Goal: Task Accomplishment & Management: Use online tool/utility

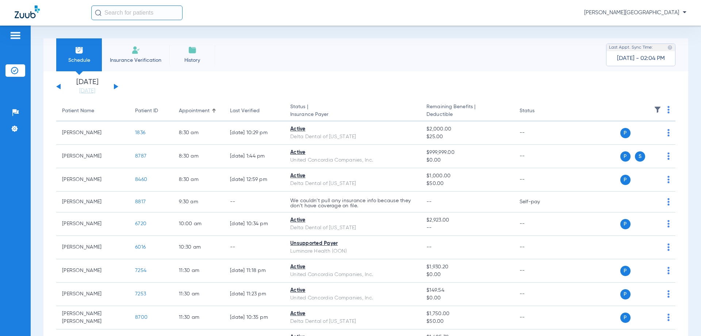
click at [134, 55] on li "Insurance Verification" at bounding box center [136, 54] width 68 height 33
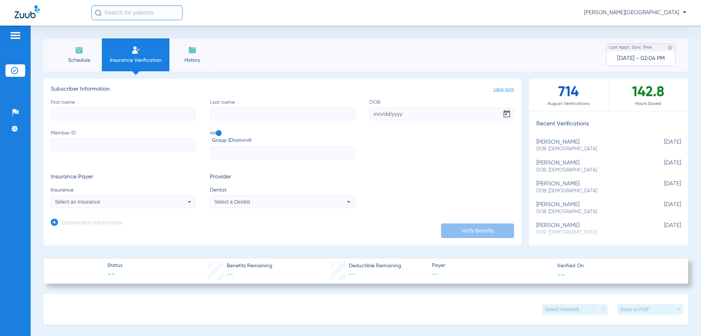
click at [65, 115] on input "First name" at bounding box center [123, 114] width 145 height 12
click at [75, 64] on li "Schedule" at bounding box center [79, 54] width 46 height 33
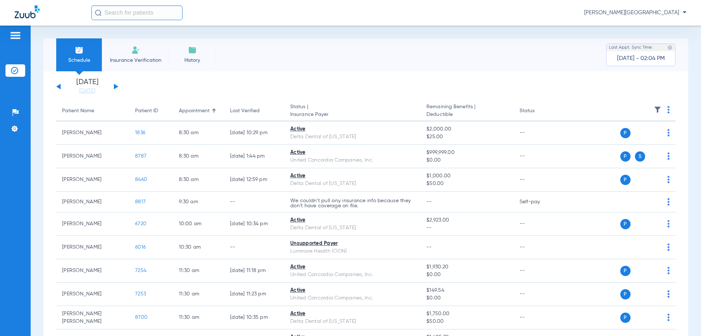
click at [112, 87] on div "[DATE] [DATE] [DATE] [DATE] [DATE] [DATE] [DATE] [DATE] [DATE] [DATE] [DATE] [D…" at bounding box center [87, 87] width 62 height 16
click at [117, 87] on button at bounding box center [116, 86] width 4 height 5
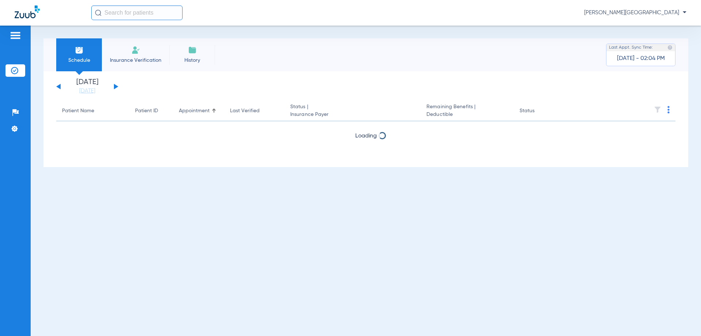
click at [114, 85] on div "[DATE] [DATE] [DATE] [DATE] [DATE] [DATE] [DATE] [DATE] [DATE] [DATE] [DATE] [D…" at bounding box center [87, 87] width 62 height 16
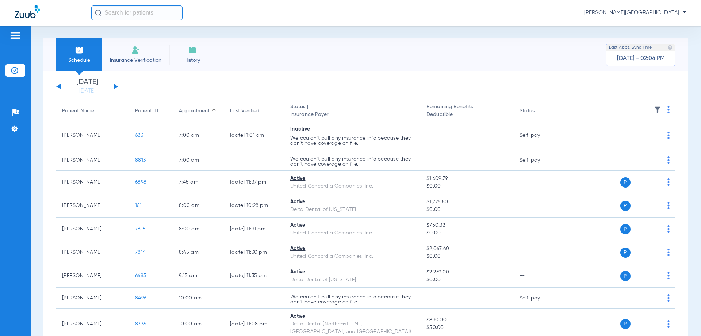
click at [114, 85] on div "[DATE] [DATE] [DATE] [DATE] [DATE] [DATE] [DATE] [DATE] [DATE] [DATE] [DATE] [D…" at bounding box center [87, 87] width 62 height 16
click at [114, 85] on button at bounding box center [116, 86] width 4 height 5
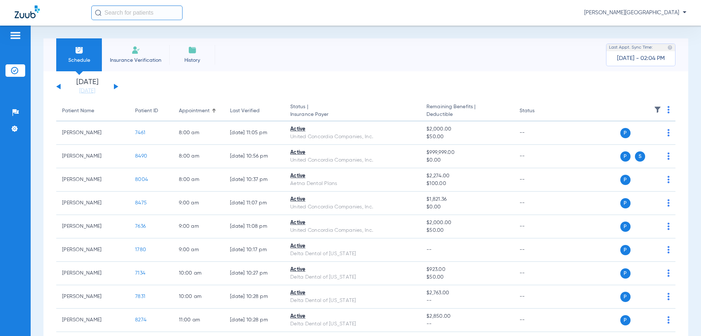
click at [114, 85] on button at bounding box center [116, 86] width 4 height 5
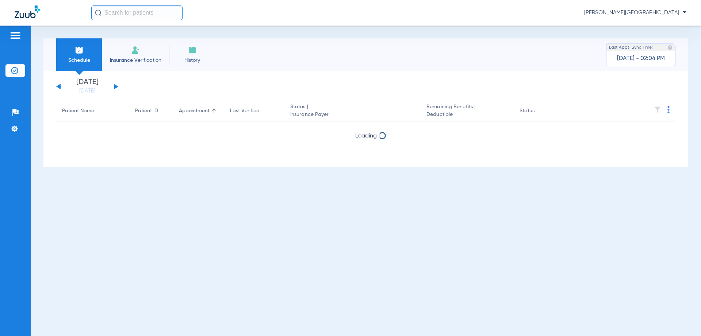
click at [115, 85] on button at bounding box center [116, 86] width 4 height 5
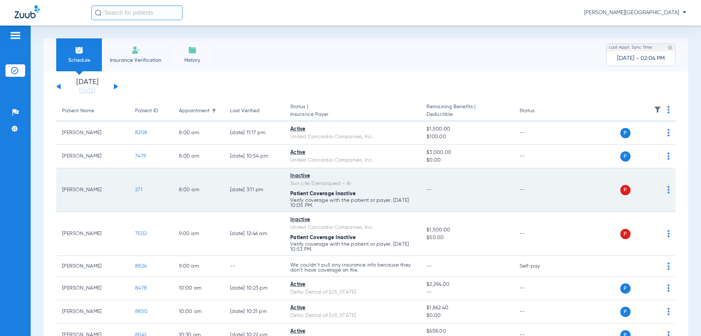
click at [660, 188] on div "P S" at bounding box center [616, 190] width 107 height 10
click at [668, 191] on img at bounding box center [669, 189] width 2 height 7
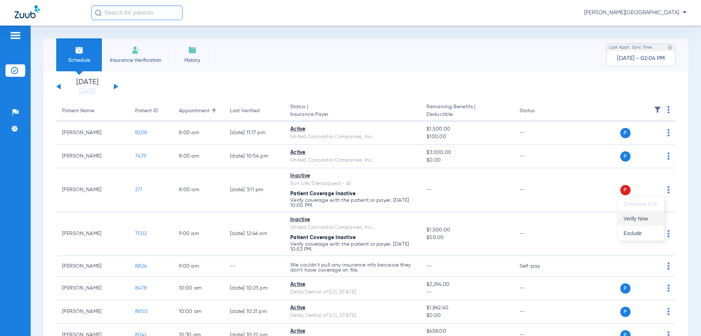
click at [643, 219] on span "Verify Now" at bounding box center [641, 218] width 34 height 5
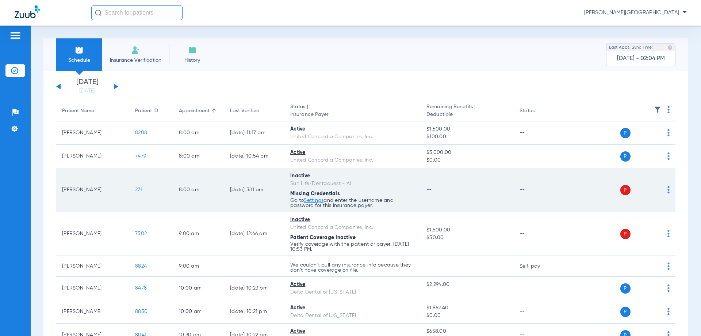
click at [137, 190] on span "271" at bounding box center [138, 189] width 7 height 5
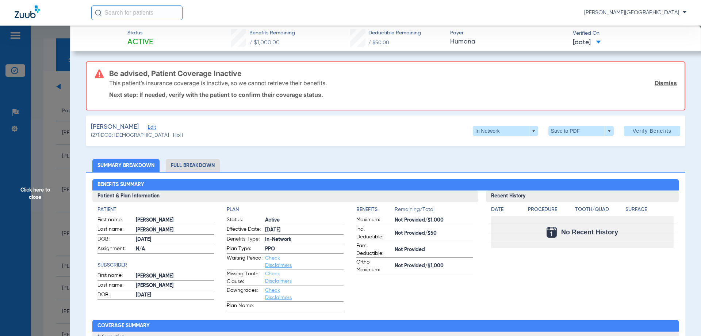
click at [198, 162] on li "Full Breakdown" at bounding box center [193, 165] width 54 height 13
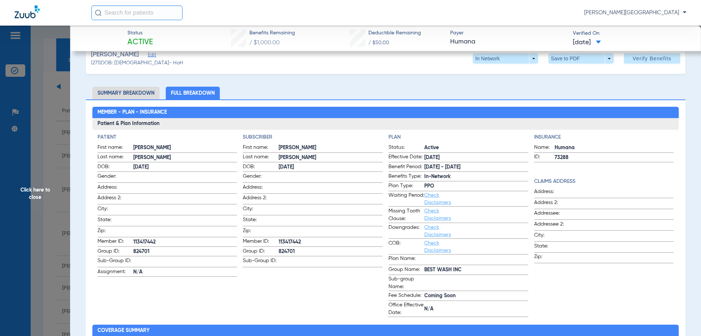
scroll to position [73, 0]
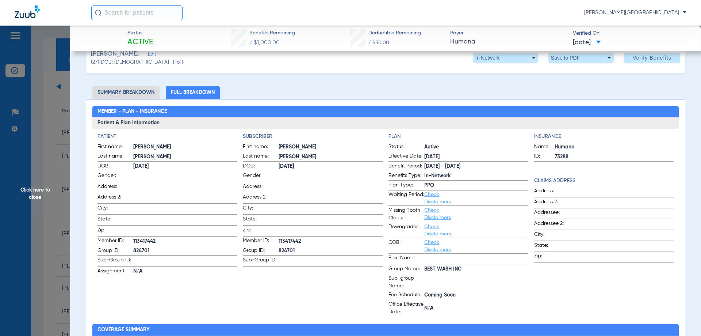
click at [30, 197] on span "Click here to close" at bounding box center [35, 194] width 70 height 336
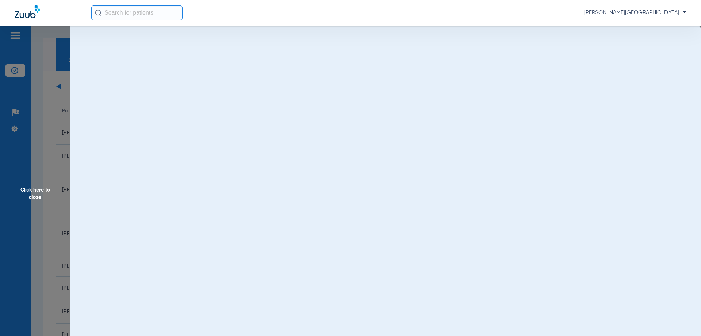
scroll to position [0, 0]
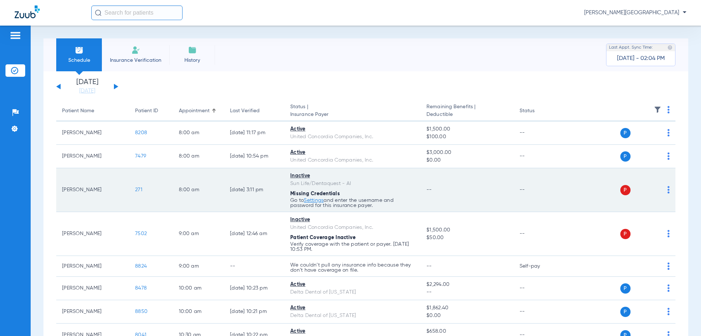
click at [664, 190] on td "P S" at bounding box center [619, 190] width 113 height 44
click at [661, 189] on div "P S" at bounding box center [616, 190] width 107 height 10
click at [668, 189] on img at bounding box center [669, 189] width 2 height 7
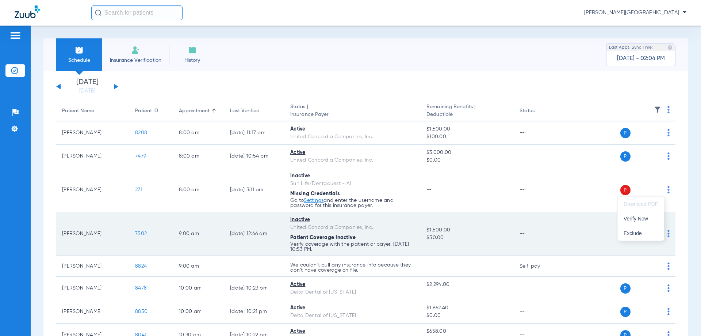
click at [642, 218] on span "Verify Now" at bounding box center [641, 218] width 34 height 5
